Goal: Communication & Community: Participate in discussion

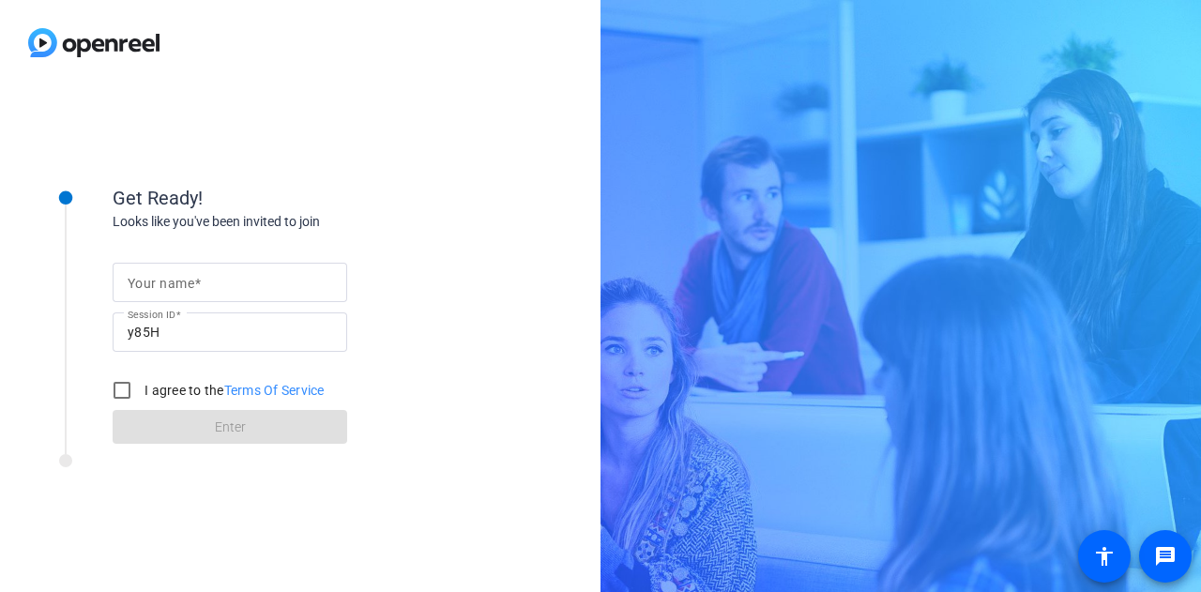
click at [155, 273] on div "Your name" at bounding box center [230, 282] width 205 height 39
type input "Gabby"
click at [126, 402] on input "I agree to the Terms Of Service" at bounding box center [122, 391] width 38 height 38
checkbox input "true"
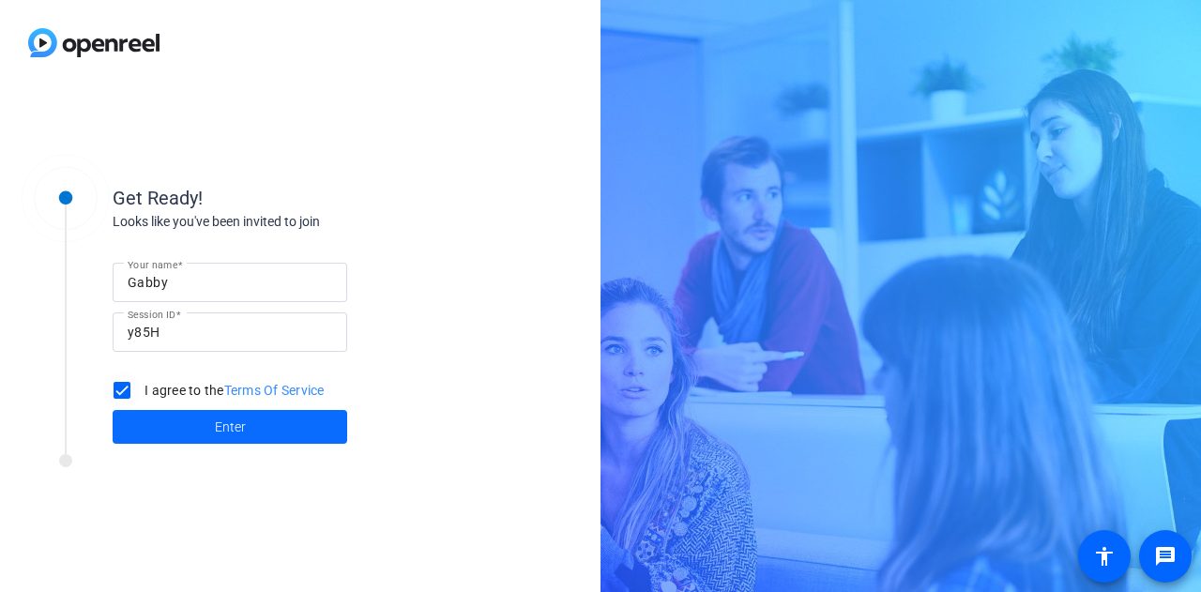
click at [155, 424] on span at bounding box center [230, 426] width 235 height 45
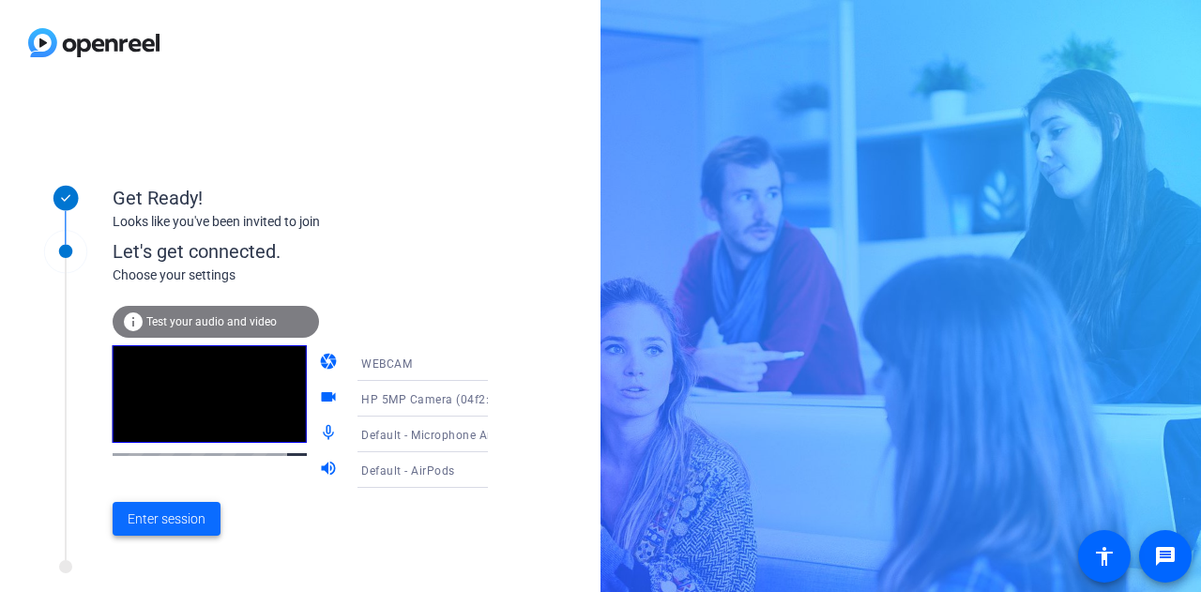
click at [183, 528] on span "Enter session" at bounding box center [167, 519] width 78 height 20
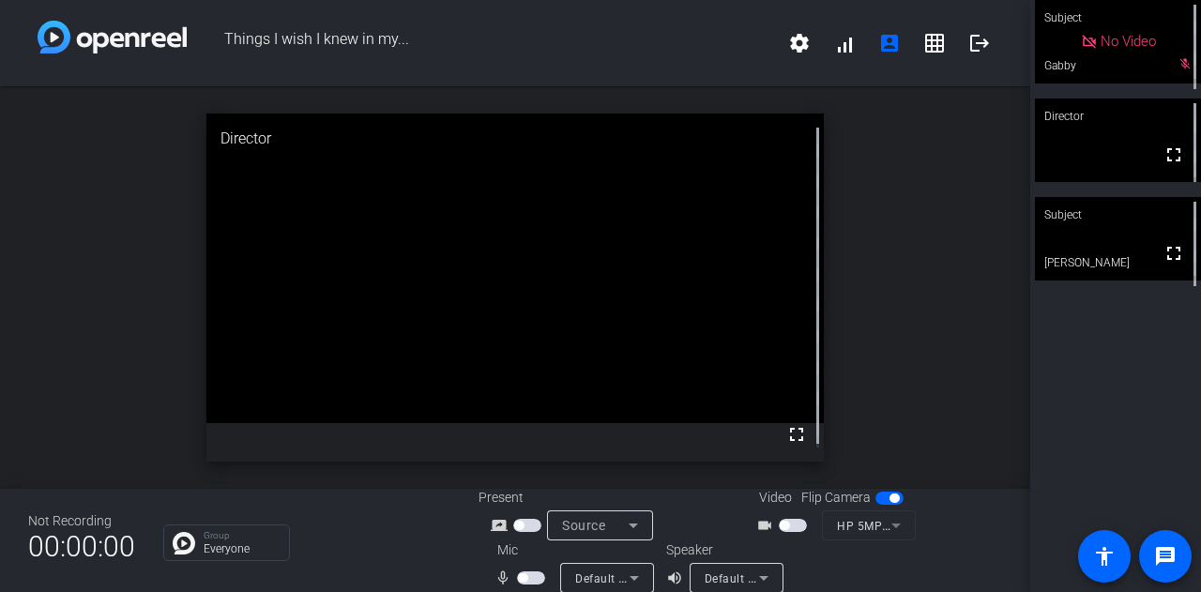
click at [795, 523] on span "button" at bounding box center [793, 525] width 28 height 13
click at [529, 584] on span "button" at bounding box center [531, 577] width 28 height 13
click at [1117, 251] on video at bounding box center [1118, 239] width 166 height 84
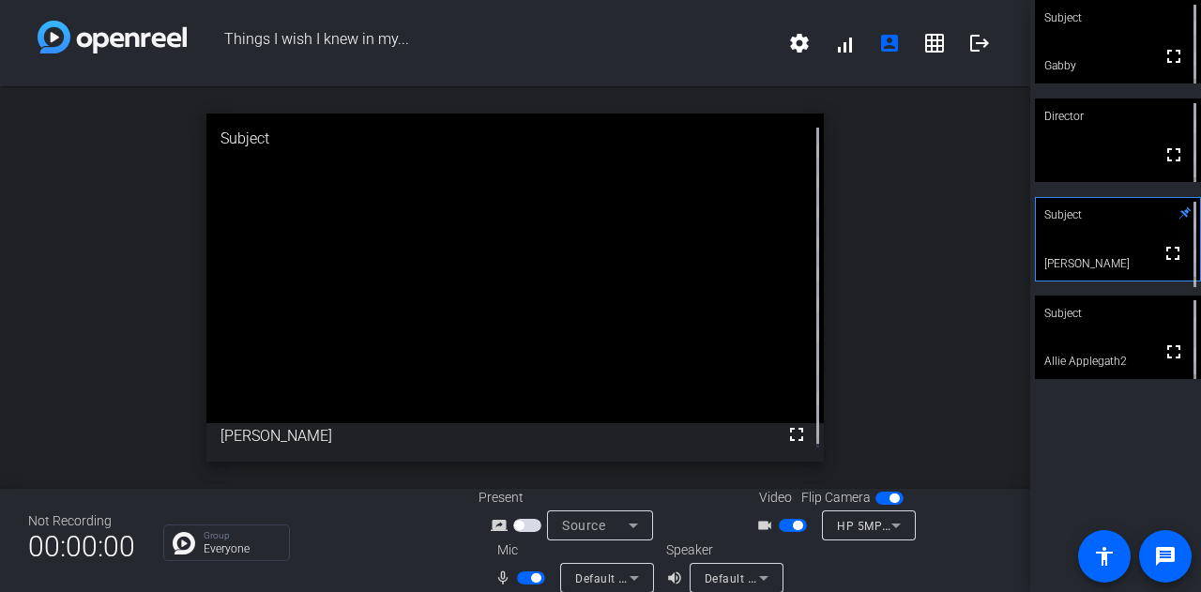
click at [1119, 444] on div "Subject fullscreen Gabby Director fullscreen Subject fullscreen [PERSON_NAME] S…" at bounding box center [1115, 296] width 171 height 592
click at [531, 579] on span "button" at bounding box center [535, 577] width 9 height 9
click at [540, 577] on span "button" at bounding box center [531, 577] width 28 height 13
click at [517, 575] on span "button" at bounding box center [531, 577] width 28 height 13
click at [535, 576] on span "button" at bounding box center [531, 577] width 28 height 13
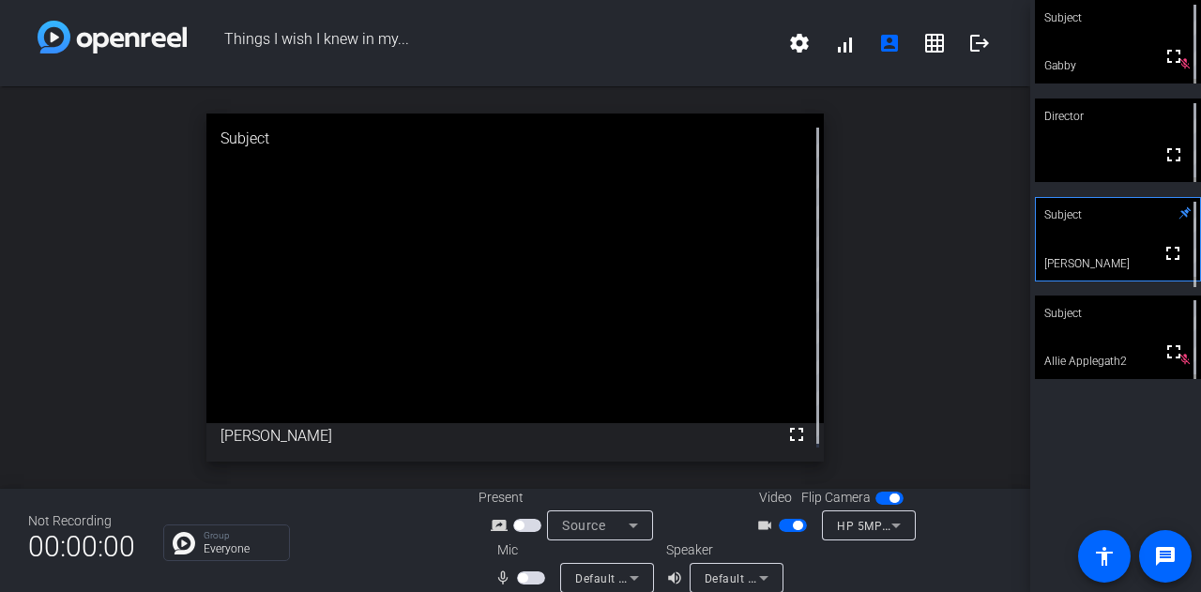
click at [535, 577] on span "button" at bounding box center [531, 577] width 28 height 13
click at [445, 559] on div "Group Everyone" at bounding box center [306, 543] width 287 height 37
click at [517, 577] on span "button" at bounding box center [531, 577] width 28 height 13
click at [1065, 443] on div "Subject fullscreen Gabby mic_off_outline Director fullscreen mic_off_outline Su…" at bounding box center [1115, 296] width 171 height 592
click at [528, 573] on span "button" at bounding box center [531, 577] width 28 height 13
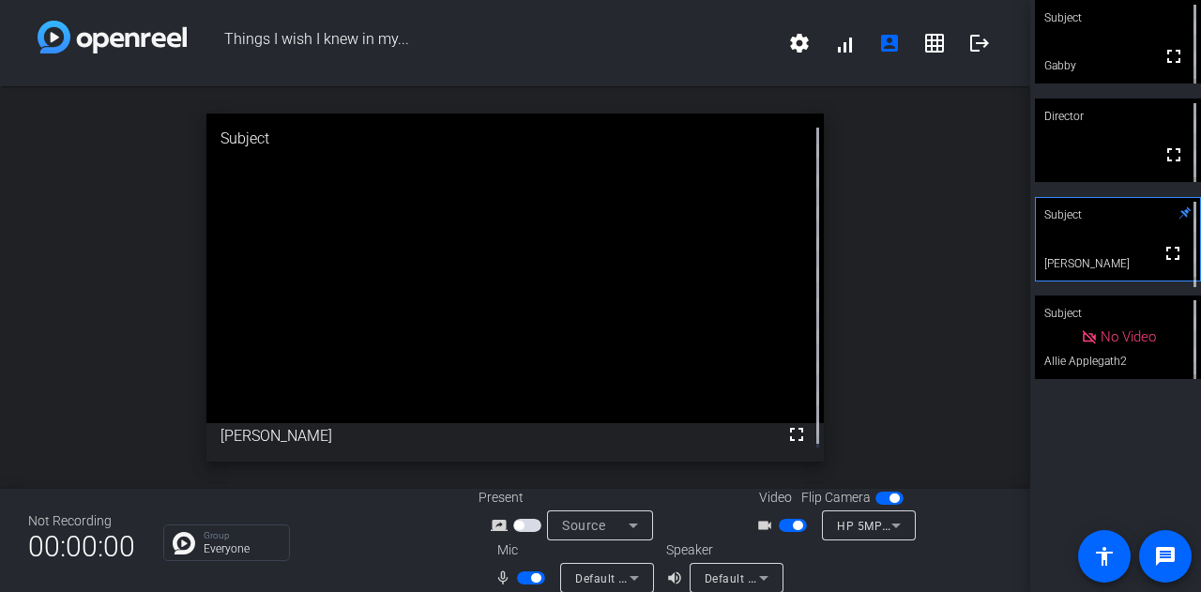
click at [520, 578] on span "button" at bounding box center [531, 577] width 28 height 13
click at [531, 577] on span "button" at bounding box center [531, 577] width 28 height 13
click at [517, 577] on span "button" at bounding box center [531, 577] width 28 height 13
click at [531, 583] on span "button" at bounding box center [531, 577] width 28 height 13
click at [517, 575] on span "button" at bounding box center [531, 577] width 28 height 13
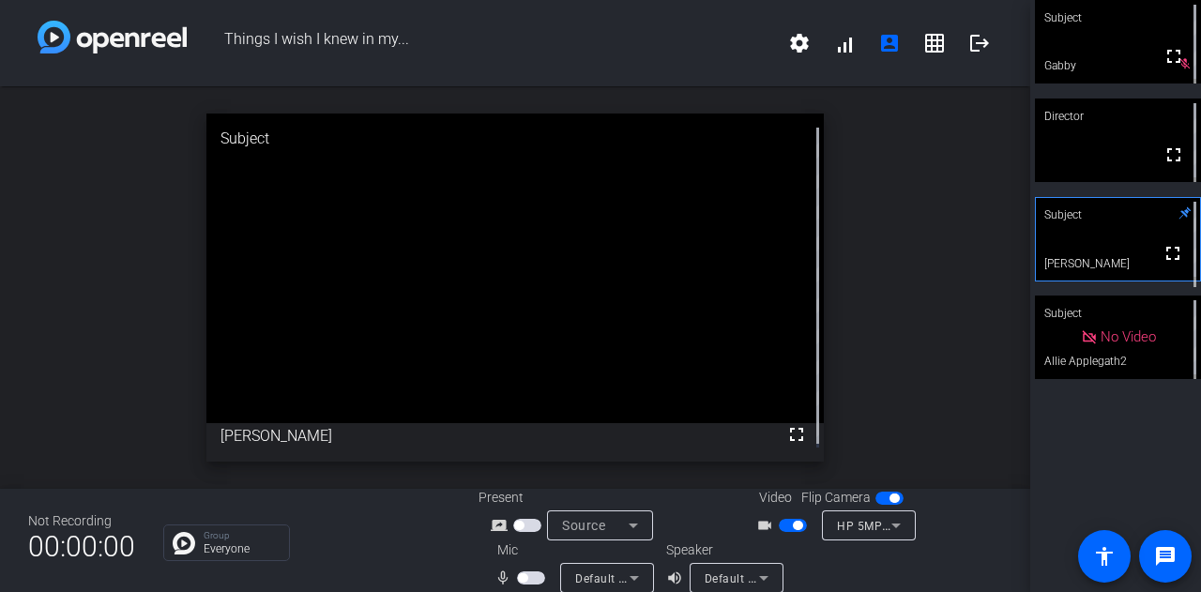
click at [529, 577] on span "button" at bounding box center [531, 577] width 28 height 13
click at [520, 575] on span "button" at bounding box center [531, 577] width 28 height 13
click at [526, 581] on span "button" at bounding box center [531, 577] width 28 height 13
click at [520, 581] on span "button" at bounding box center [531, 577] width 28 height 13
click at [533, 571] on span "button" at bounding box center [531, 577] width 28 height 13
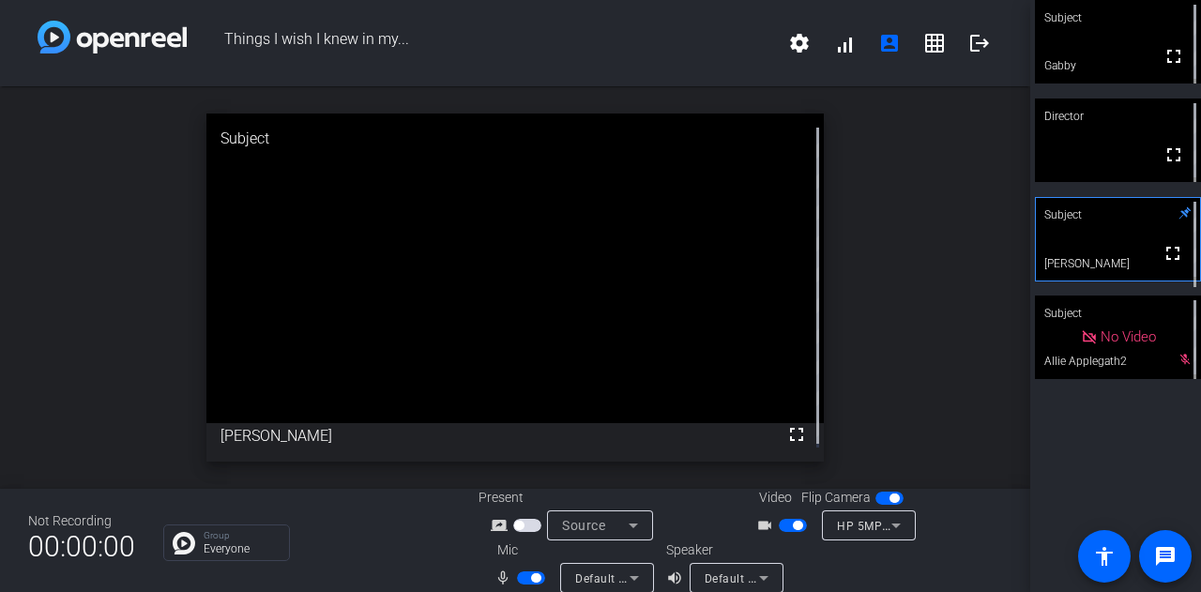
click at [523, 579] on span "button" at bounding box center [531, 577] width 28 height 13
click at [388, 541] on div "Group Everyone" at bounding box center [306, 543] width 287 height 37
click at [526, 577] on span "button" at bounding box center [531, 577] width 28 height 13
click at [520, 577] on span "button" at bounding box center [531, 577] width 28 height 13
click at [529, 581] on span "button" at bounding box center [531, 577] width 28 height 13
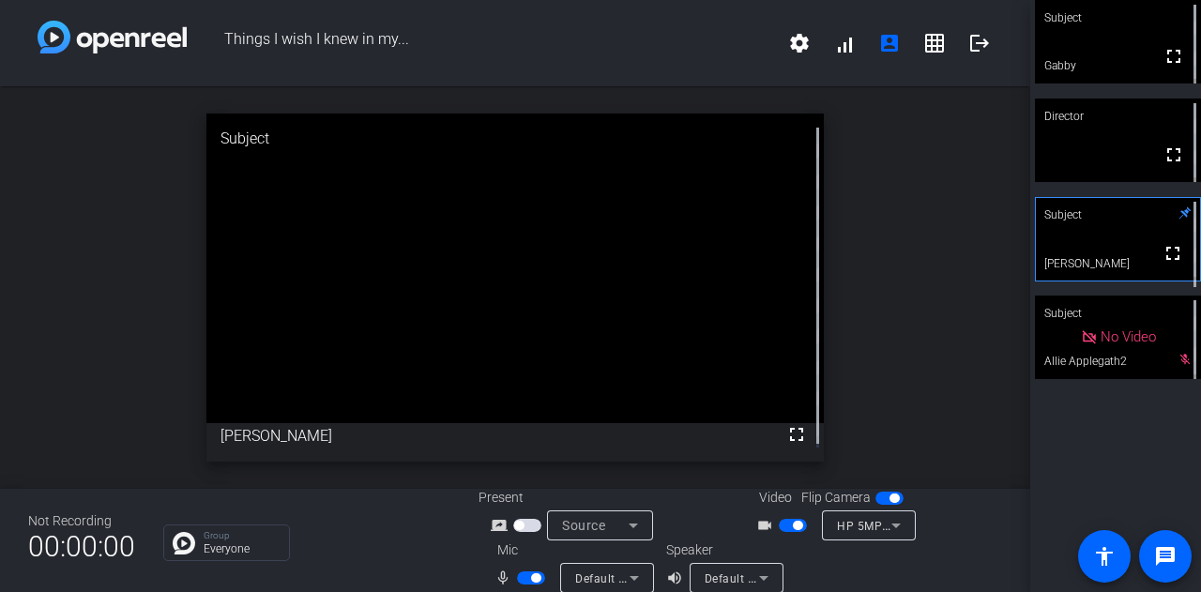
click at [518, 578] on span "button" at bounding box center [531, 577] width 28 height 13
click at [530, 576] on span "button" at bounding box center [531, 577] width 28 height 13
click at [517, 579] on span "button" at bounding box center [531, 577] width 28 height 13
click at [534, 577] on span "button" at bounding box center [531, 577] width 28 height 13
click at [522, 575] on span "button" at bounding box center [531, 577] width 28 height 13
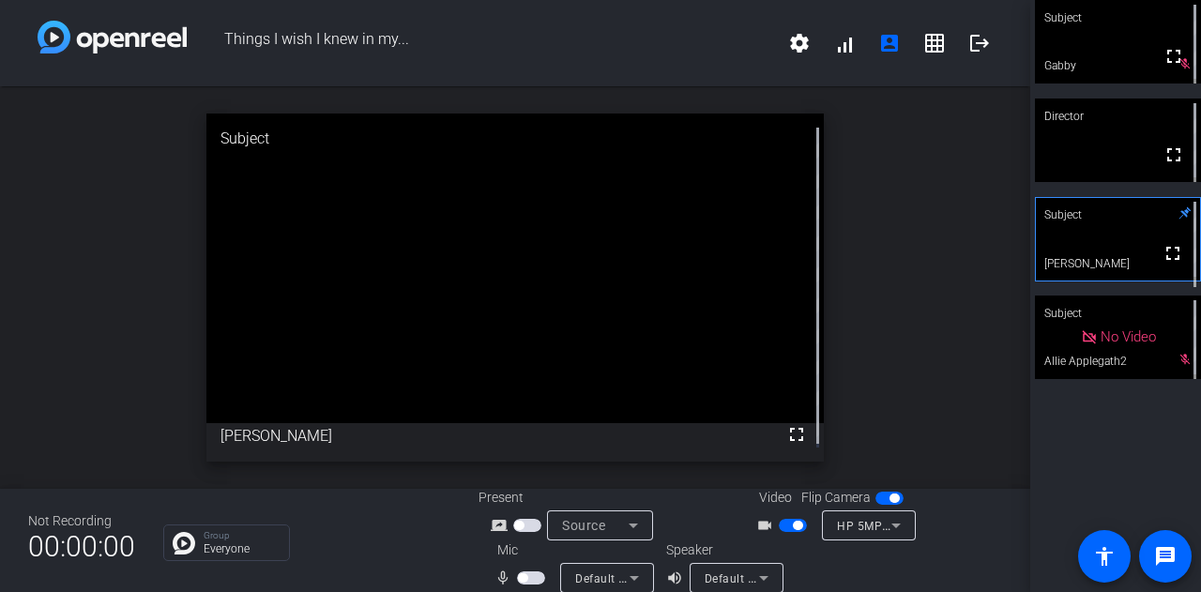
click at [534, 571] on span "button" at bounding box center [531, 577] width 28 height 13
click at [518, 579] on span "button" at bounding box center [531, 577] width 28 height 13
click at [535, 574] on span "button" at bounding box center [531, 577] width 28 height 13
